Goal: Task Accomplishment & Management: Manage account settings

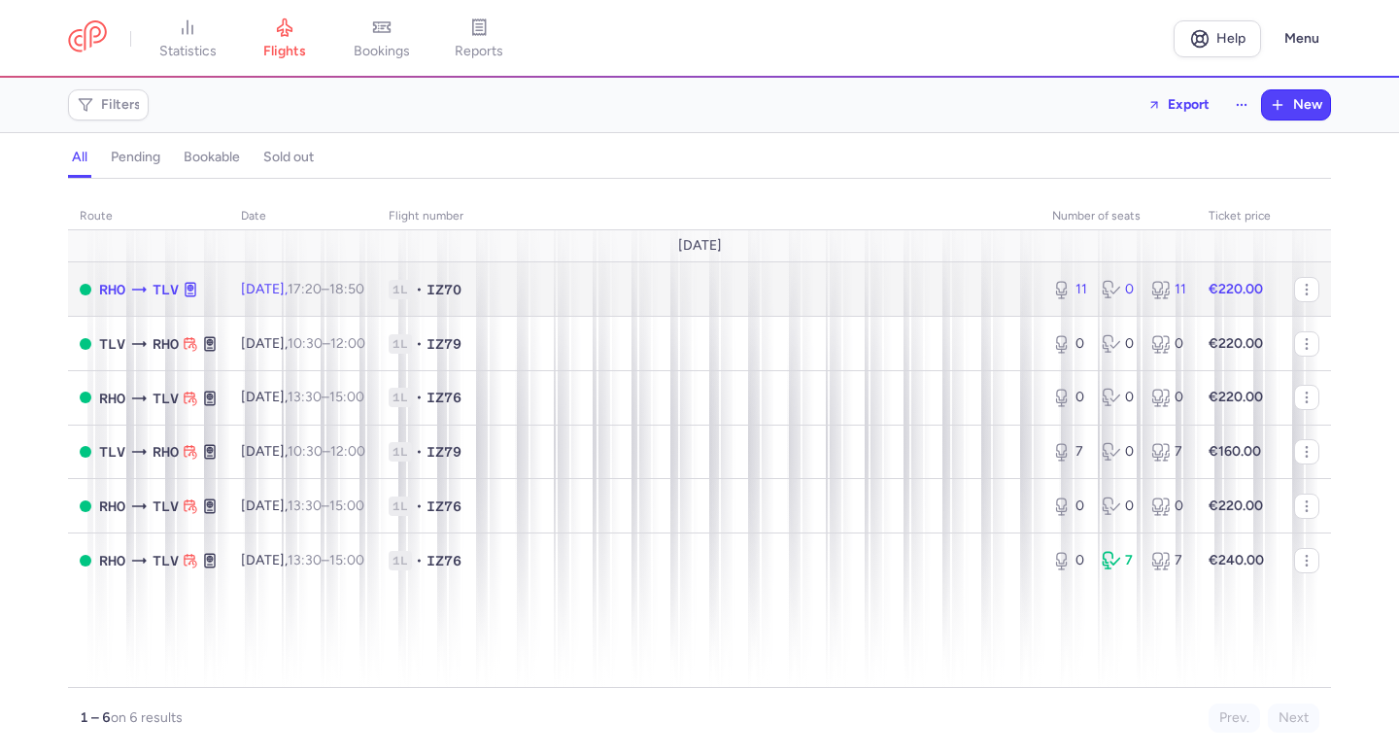
click at [364, 289] on time "18:50 +0" at bounding box center [346, 289] width 35 height 17
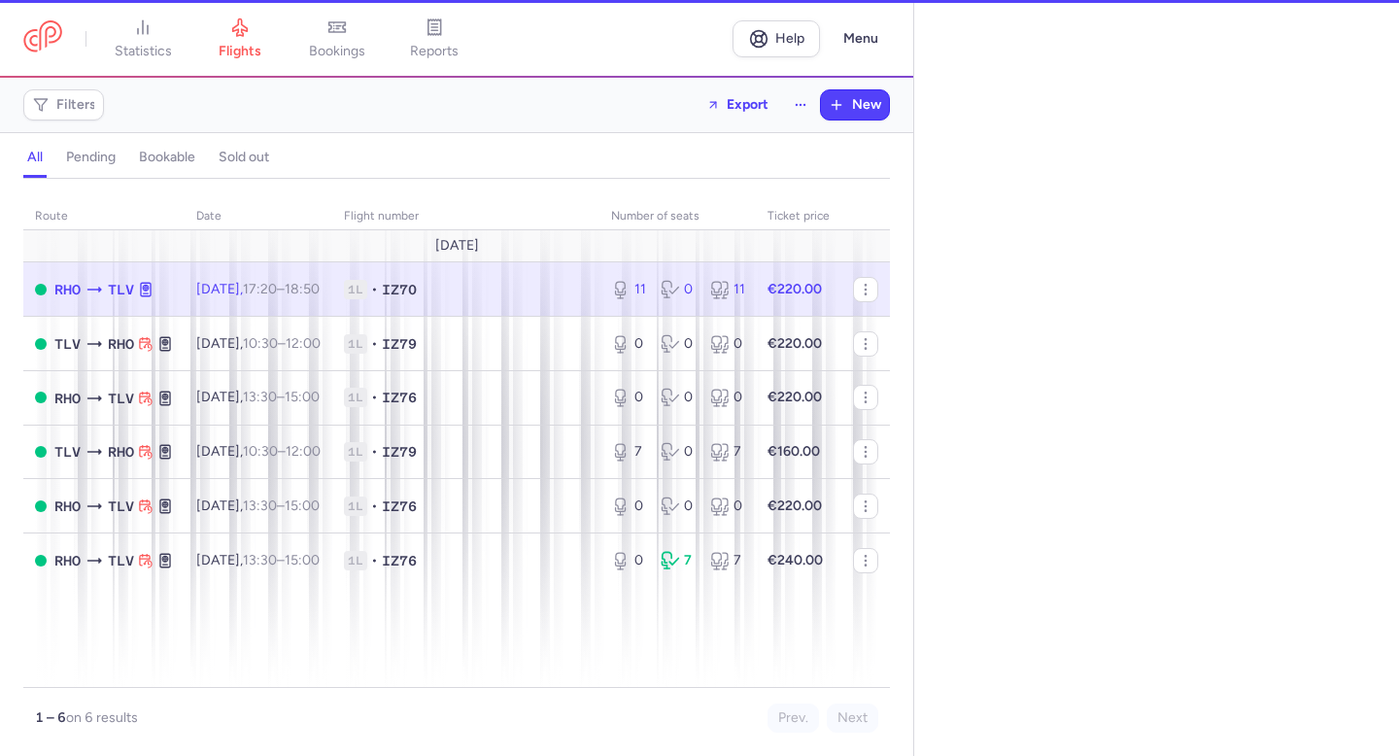
select select "days"
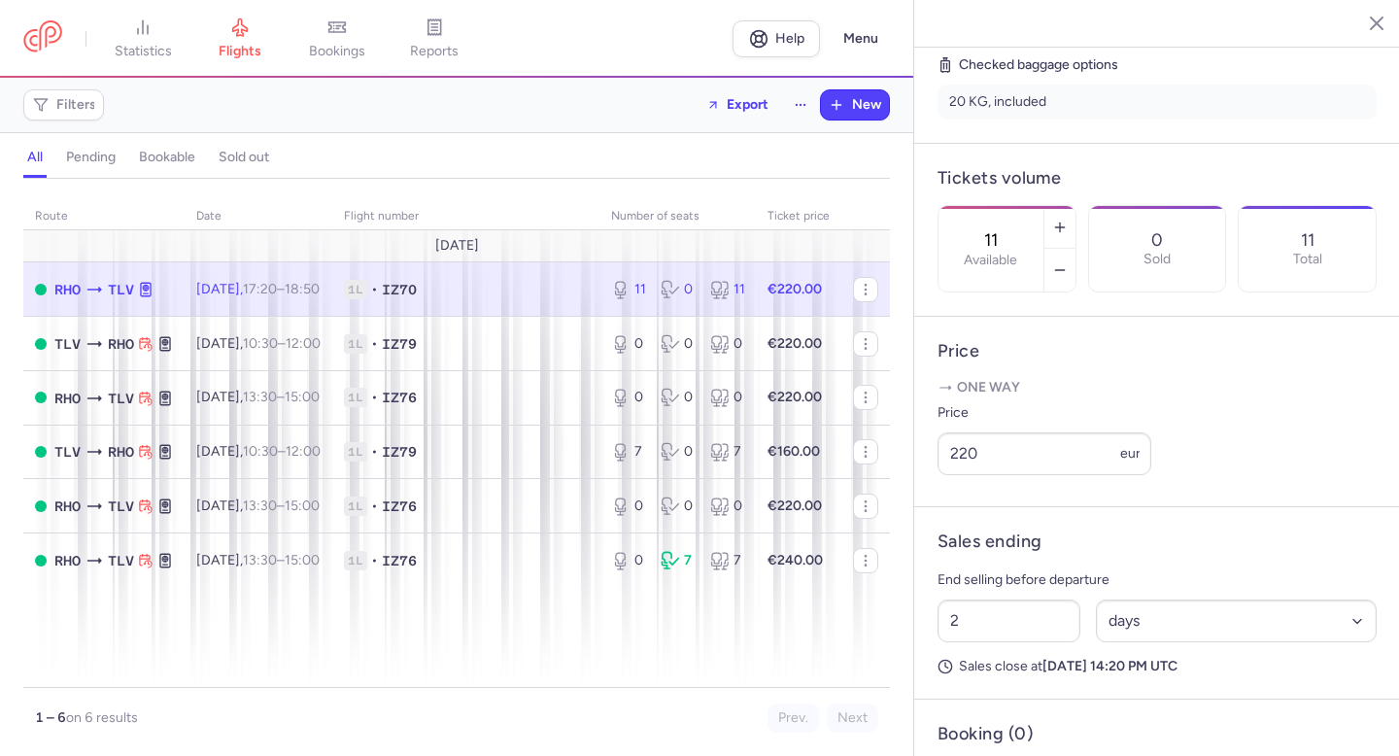
scroll to position [485, 0]
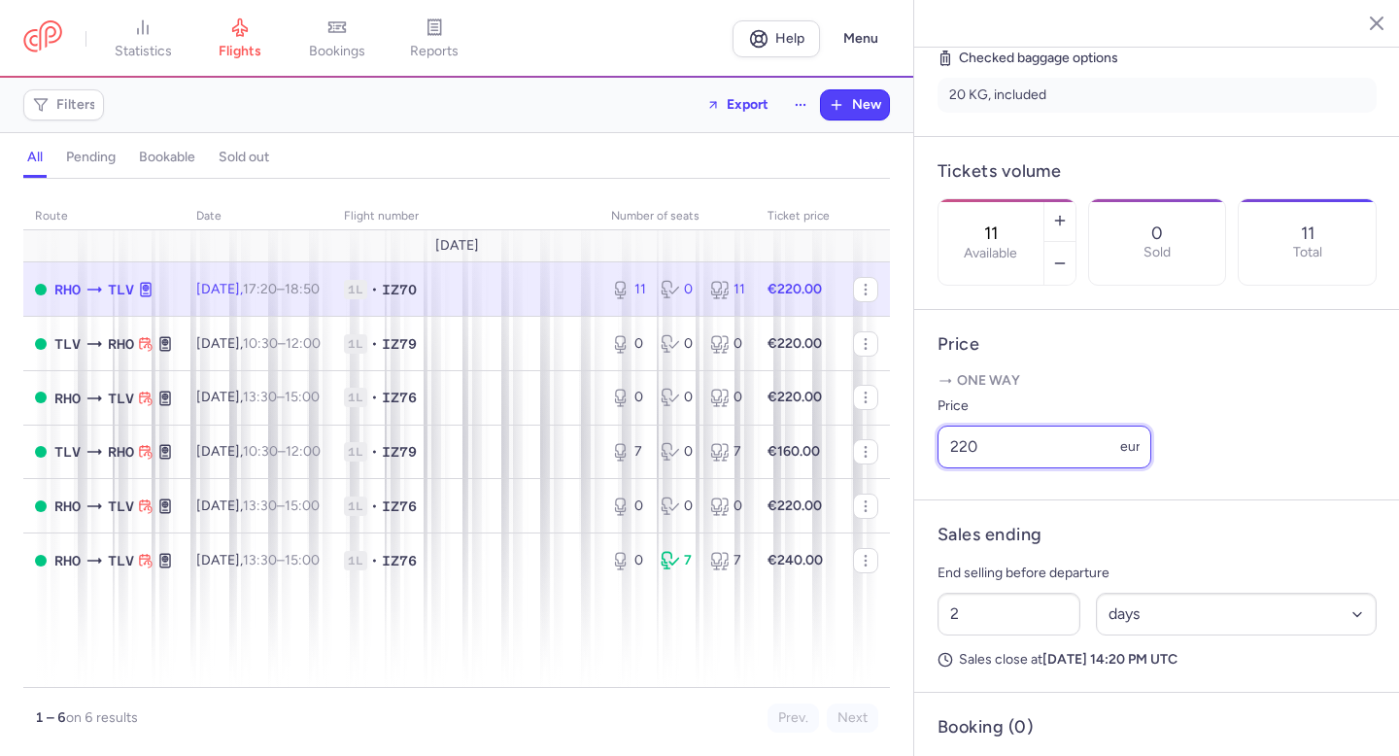
click at [1023, 425] on input "220" at bounding box center [1044, 446] width 214 height 43
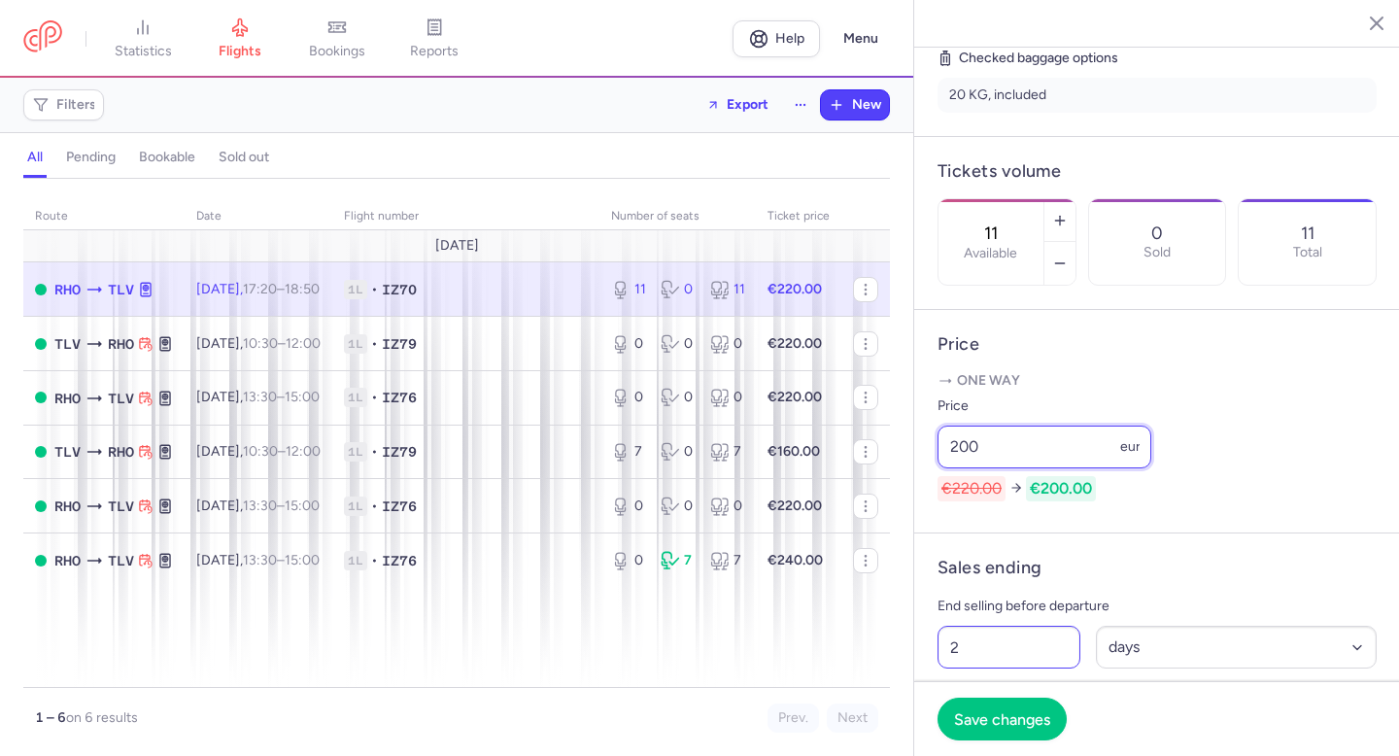
type input "200"
click at [992, 626] on input "2" at bounding box center [1008, 647] width 143 height 43
type input "1"
click at [1010, 721] on span "Save changes" at bounding box center [1002, 717] width 96 height 17
